Goal: Task Accomplishment & Management: Complete application form

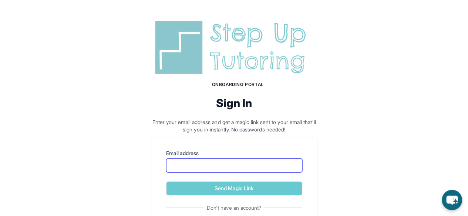
click at [195, 165] on input "Email address" at bounding box center [234, 166] width 136 height 14
type input "**********"
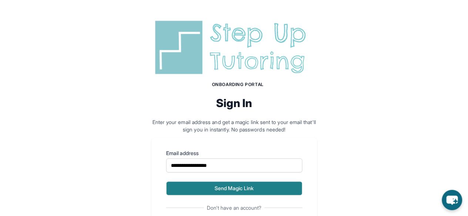
click at [203, 187] on button "Send Magic Link" at bounding box center [234, 189] width 136 height 14
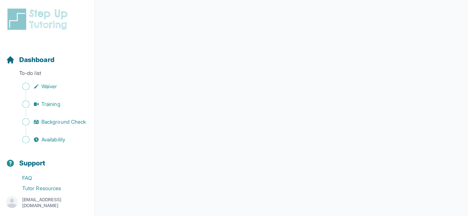
scroll to position [177, 0]
